Goal: Information Seeking & Learning: Learn about a topic

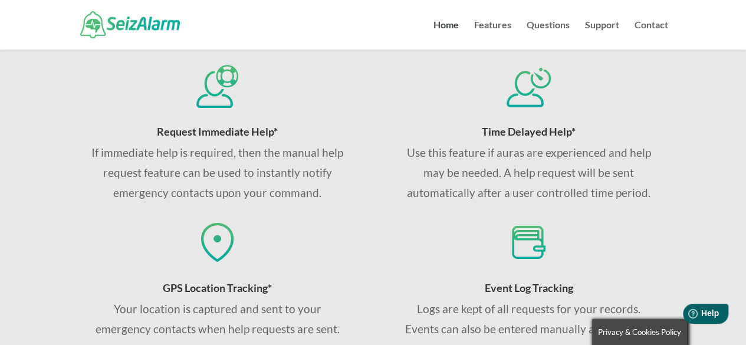
scroll to position [852, 0]
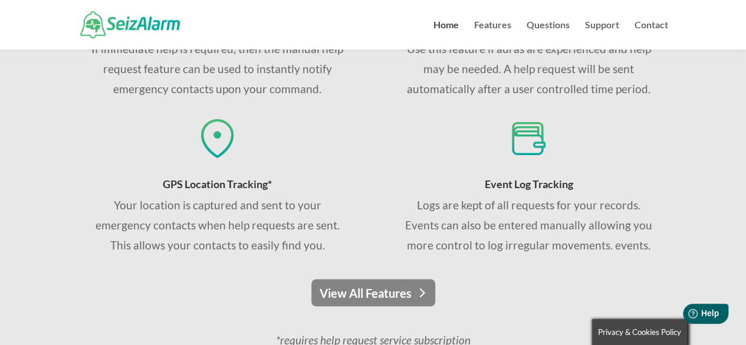
click at [412, 293] on link "View All Features" at bounding box center [373, 292] width 124 height 27
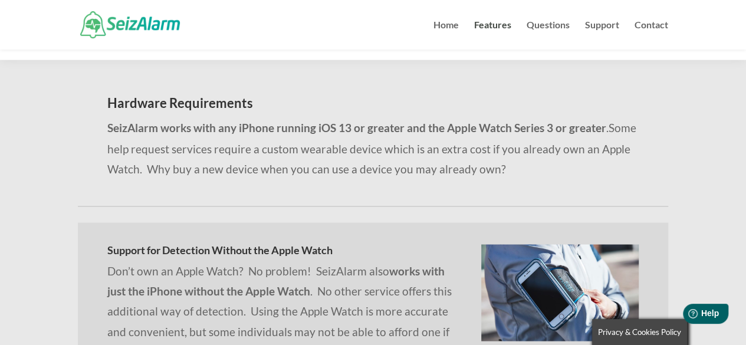
scroll to position [822, 0]
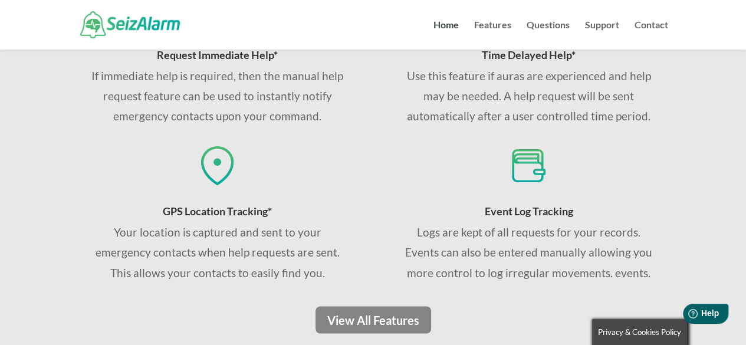
scroll to position [459, 0]
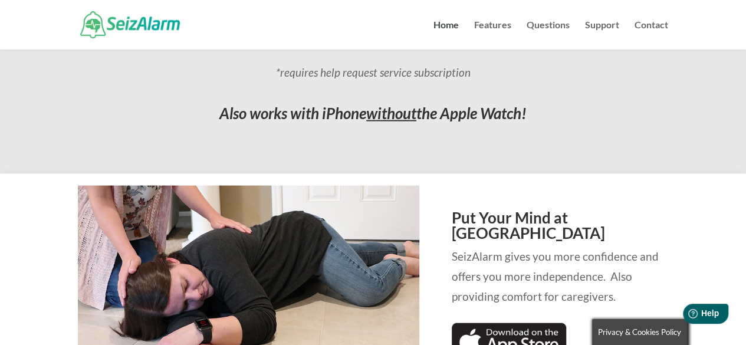
scroll to position [1180, 0]
